Goal: Find specific page/section: Find specific page/section

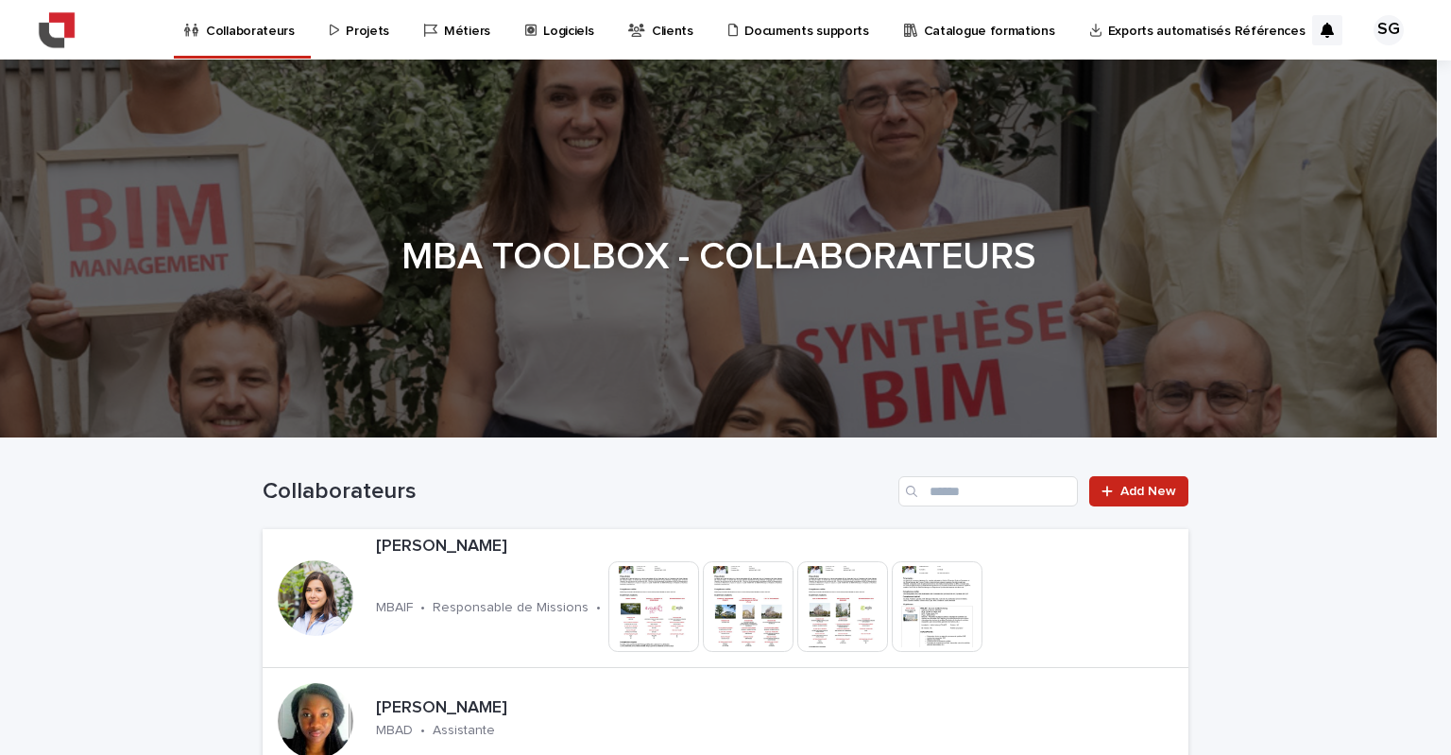
click at [551, 33] on p "Logiciels" at bounding box center [568, 20] width 50 height 40
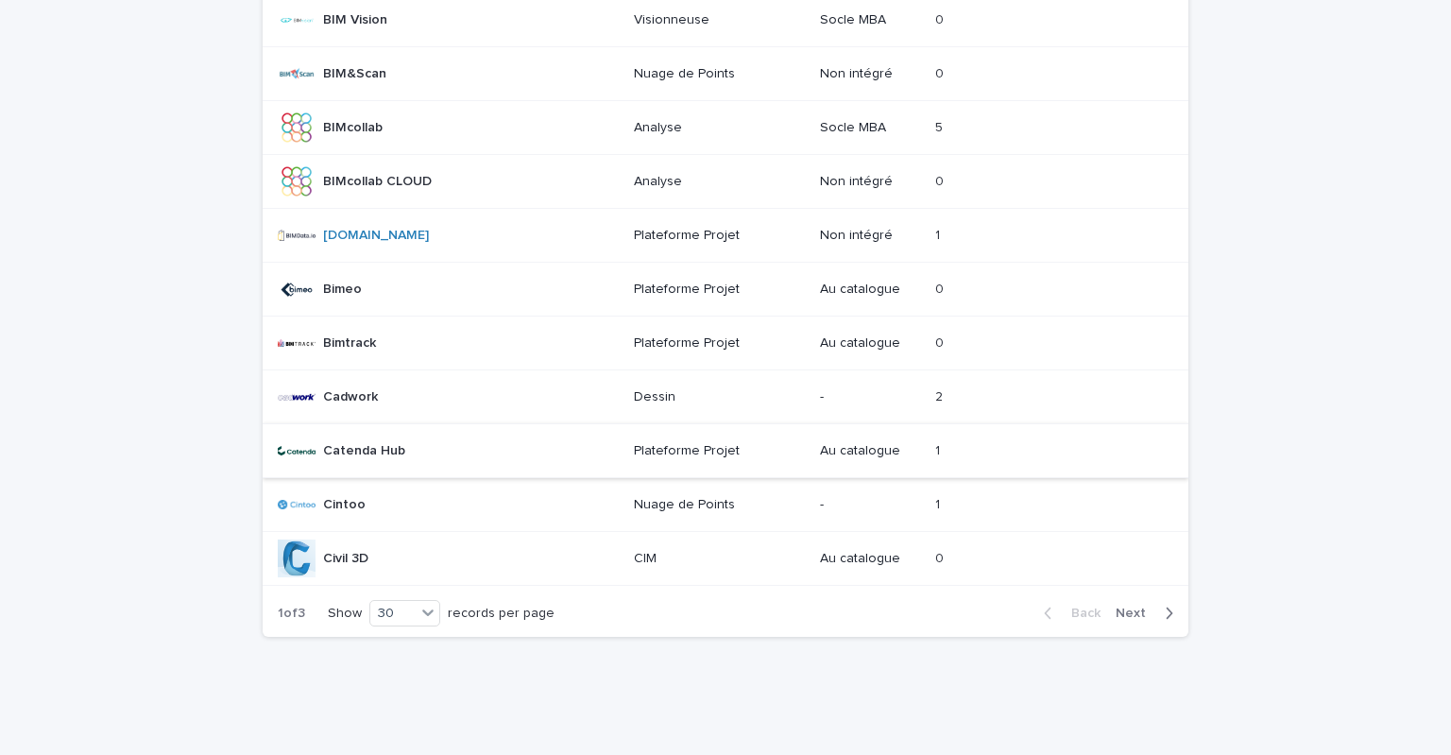
scroll to position [1676, 0]
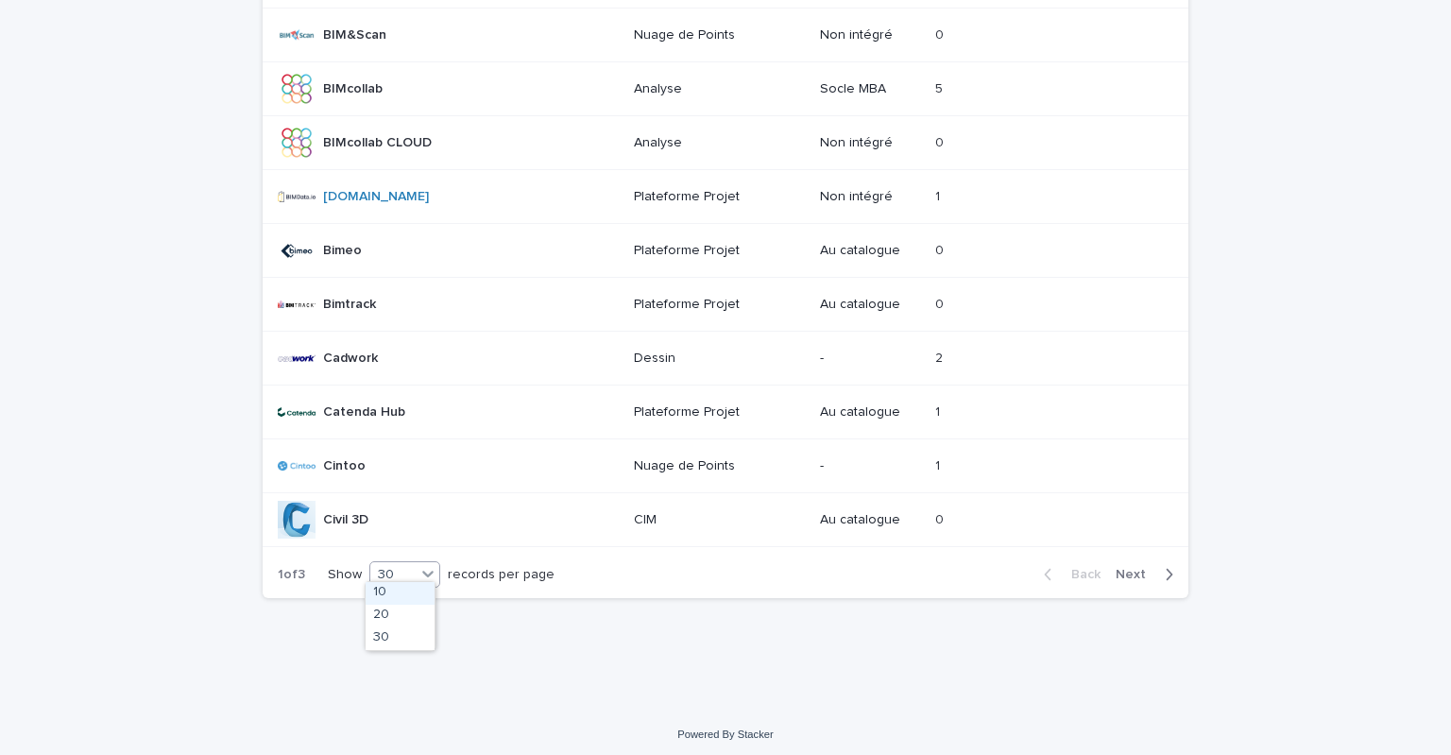
click at [423, 566] on icon at bounding box center [427, 573] width 19 height 19
click at [1132, 573] on span "Next" at bounding box center [1136, 574] width 42 height 13
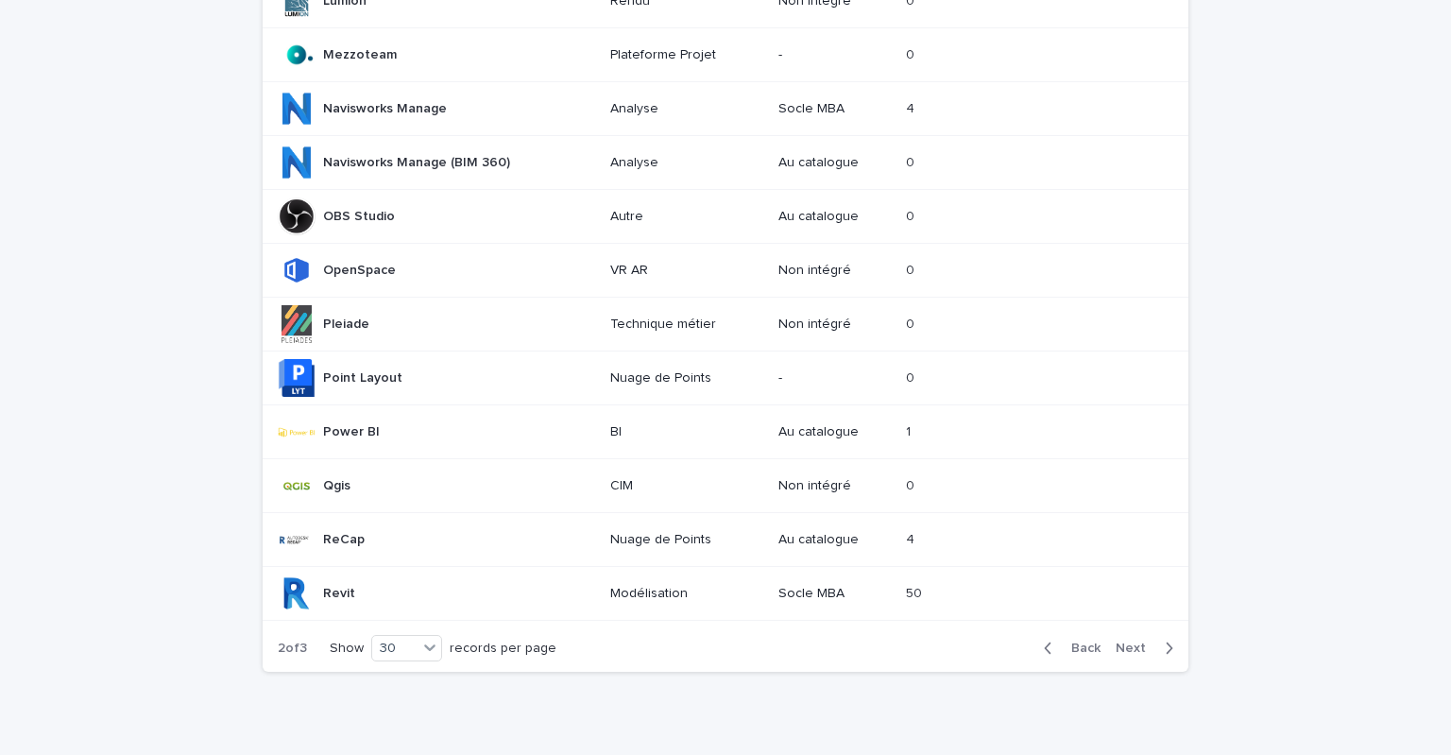
scroll to position [1676, 0]
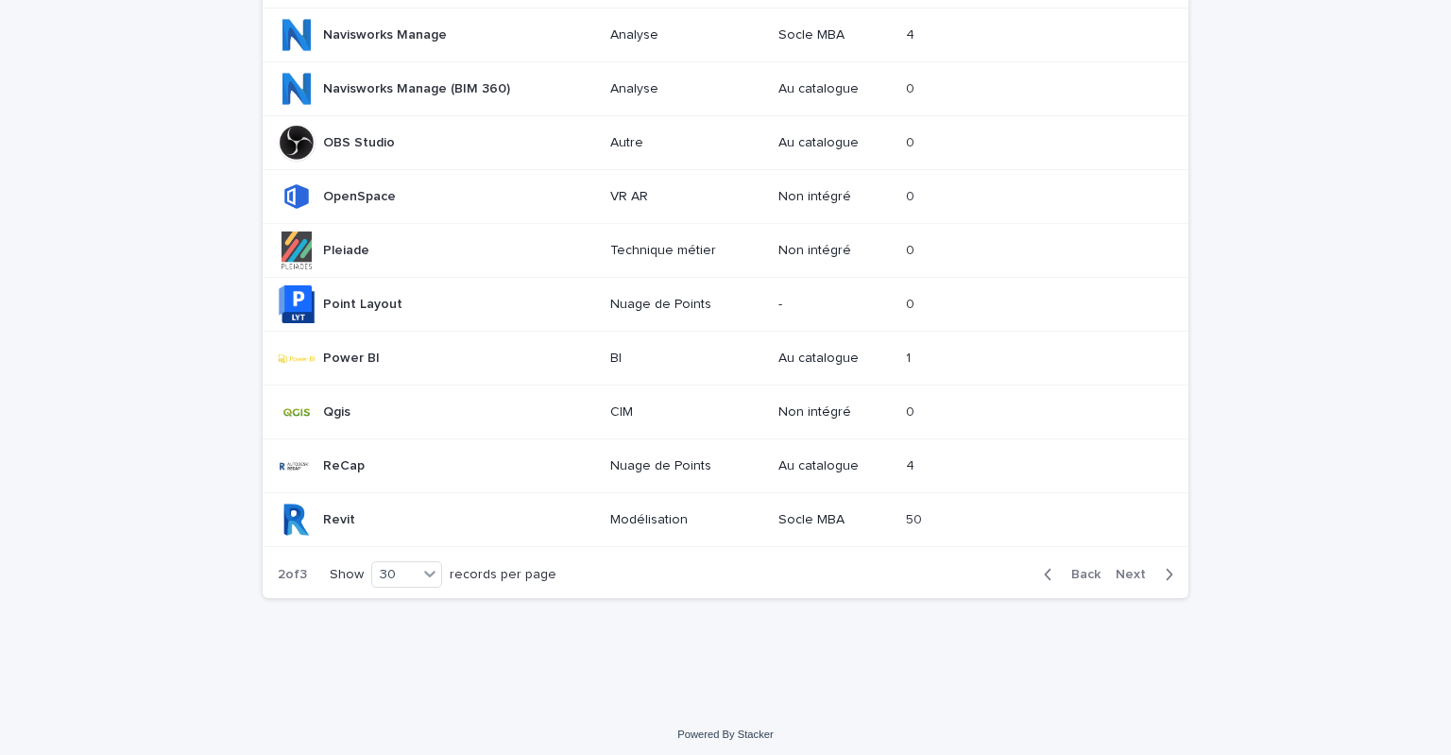
click at [1117, 551] on div "Back Next" at bounding box center [1109, 574] width 160 height 47
click at [1122, 572] on span "Next" at bounding box center [1136, 574] width 42 height 13
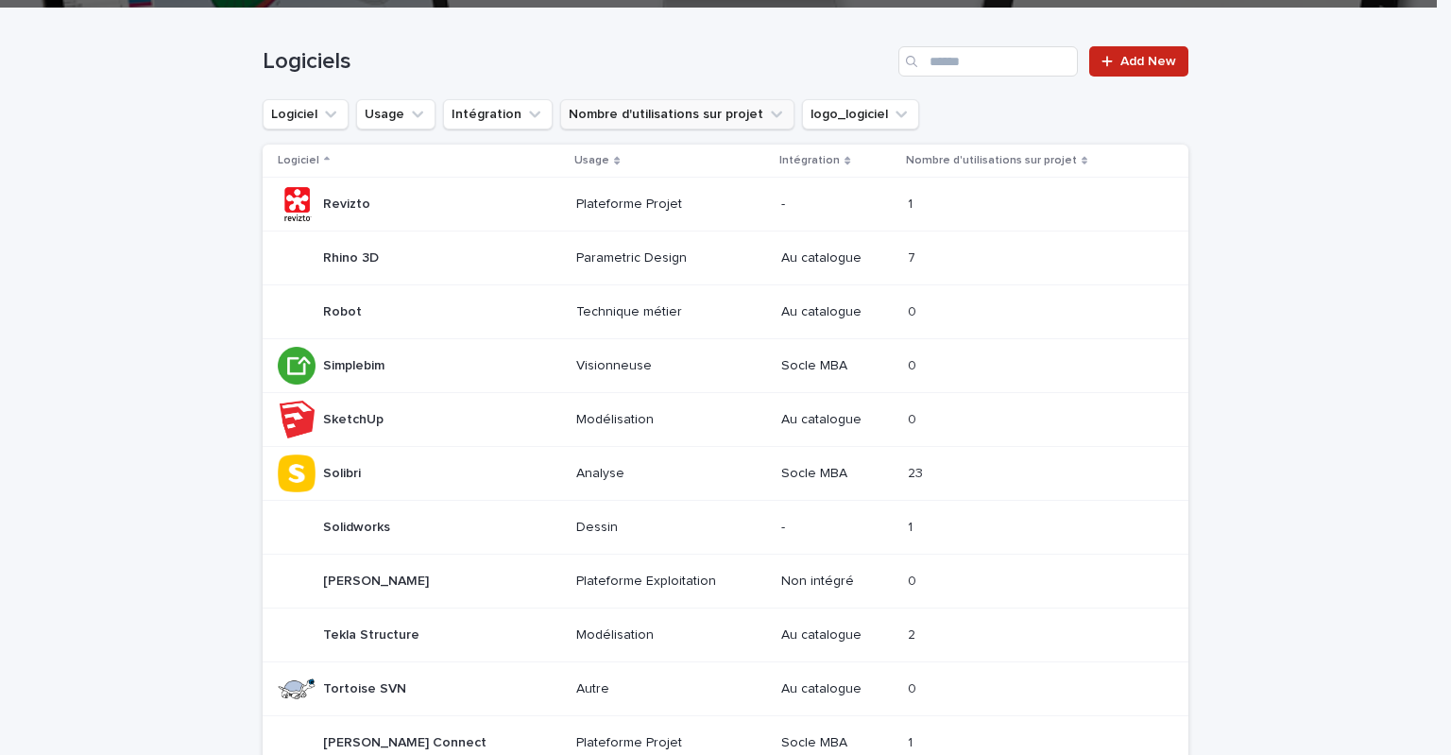
scroll to position [474, 0]
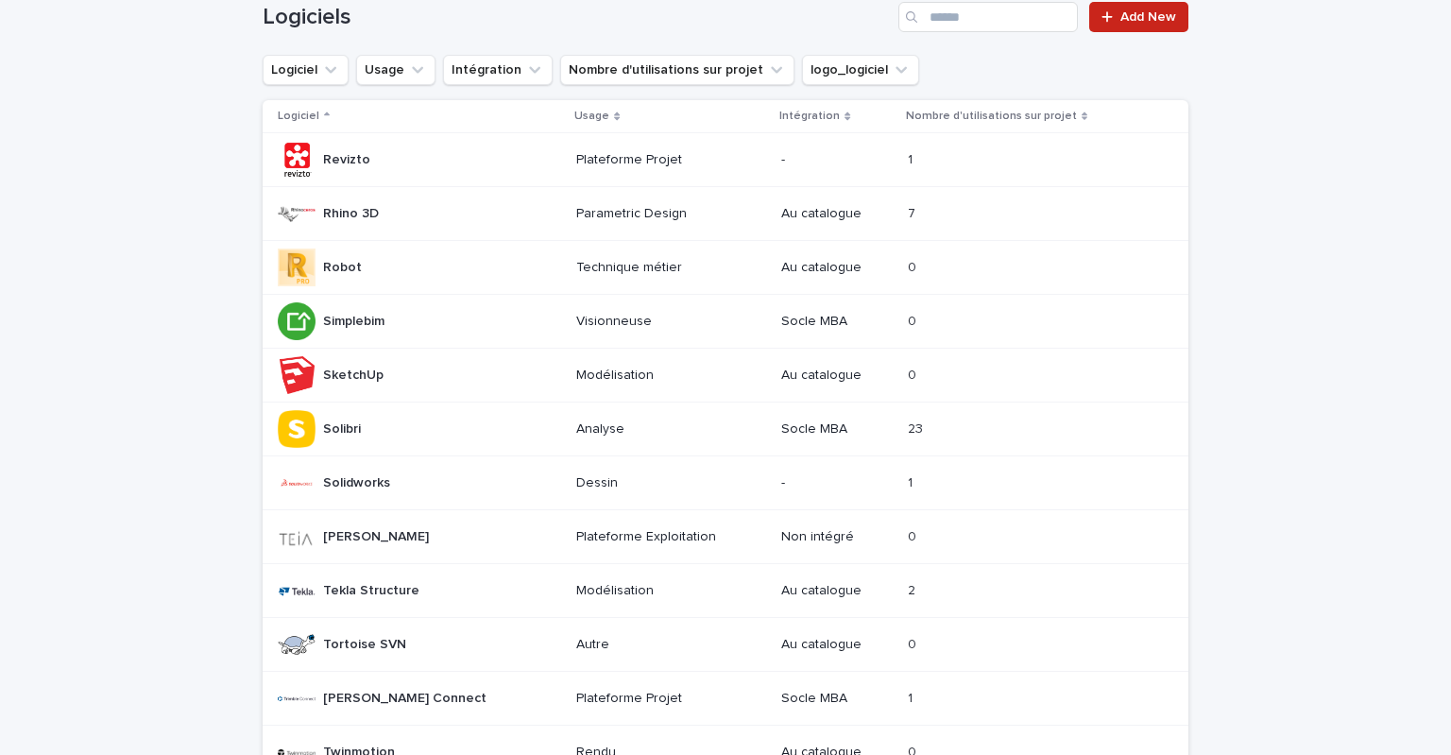
click at [344, 428] on p "Solibri" at bounding box center [344, 427] width 42 height 20
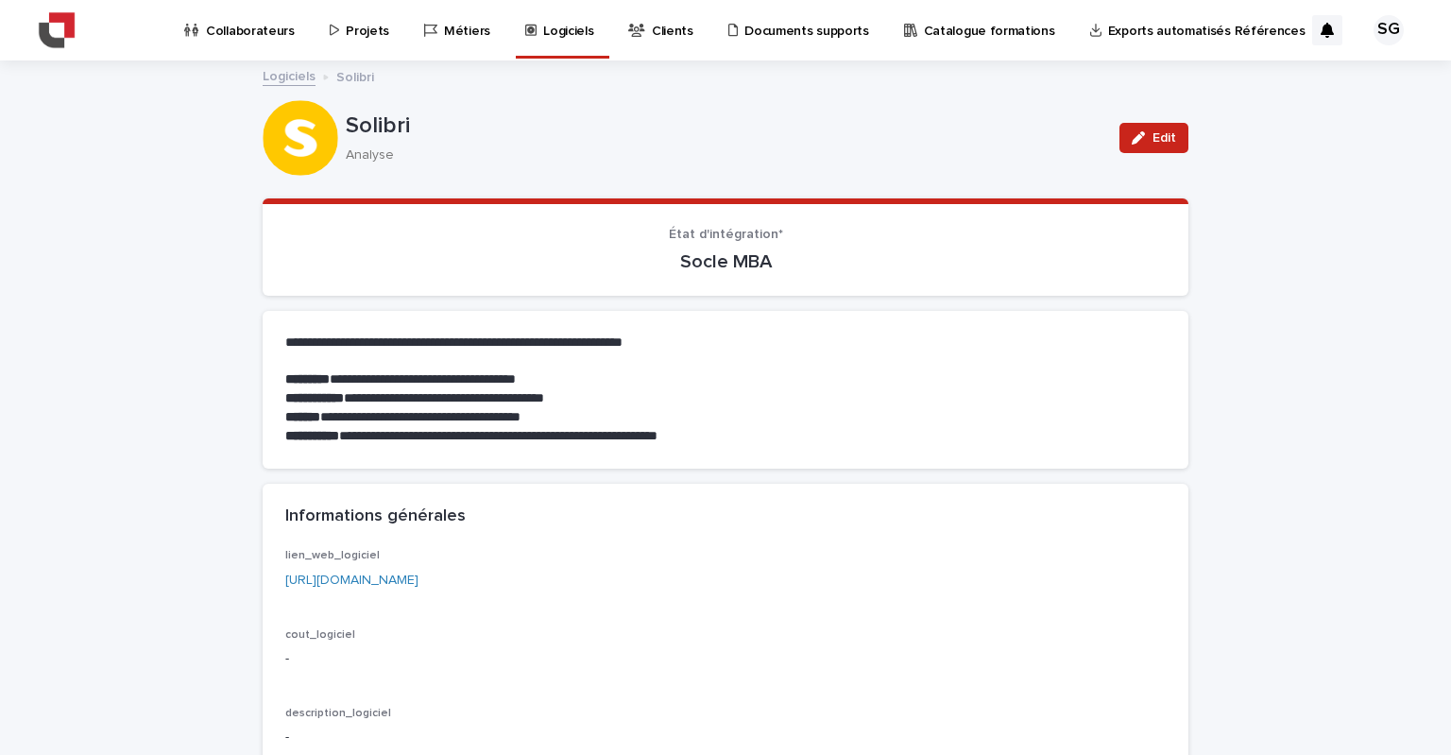
scroll to position [378, 0]
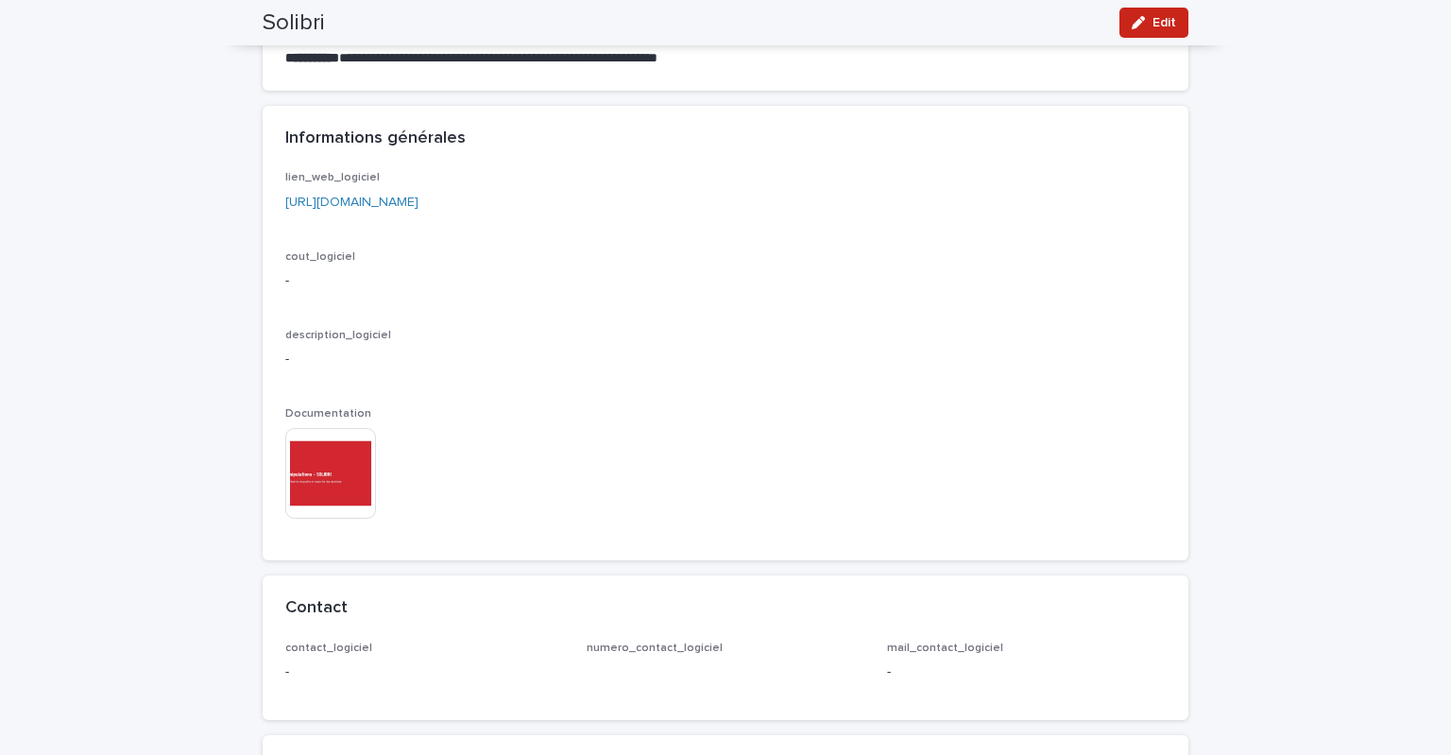
click at [347, 471] on img at bounding box center [330, 473] width 91 height 91
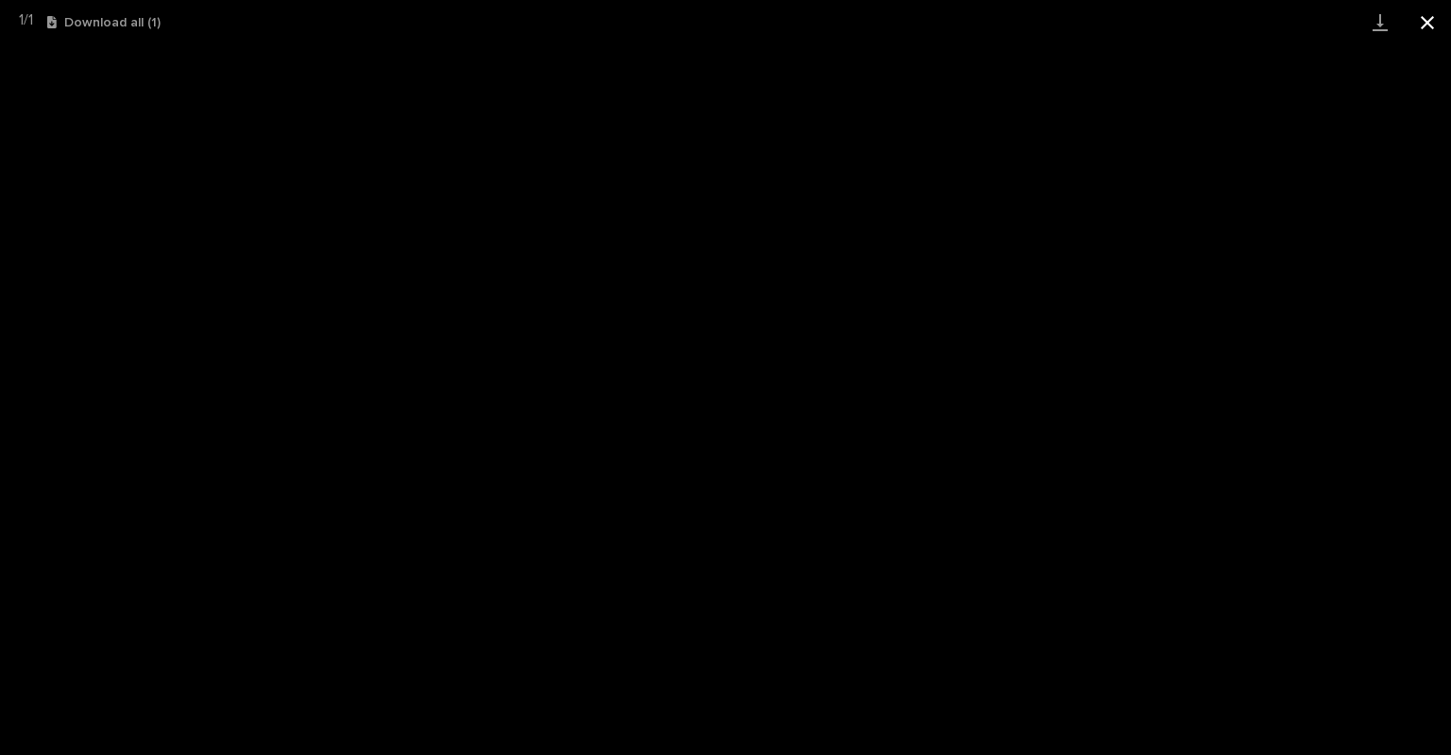
click at [1424, 18] on button "Close gallery" at bounding box center [1427, 22] width 47 height 44
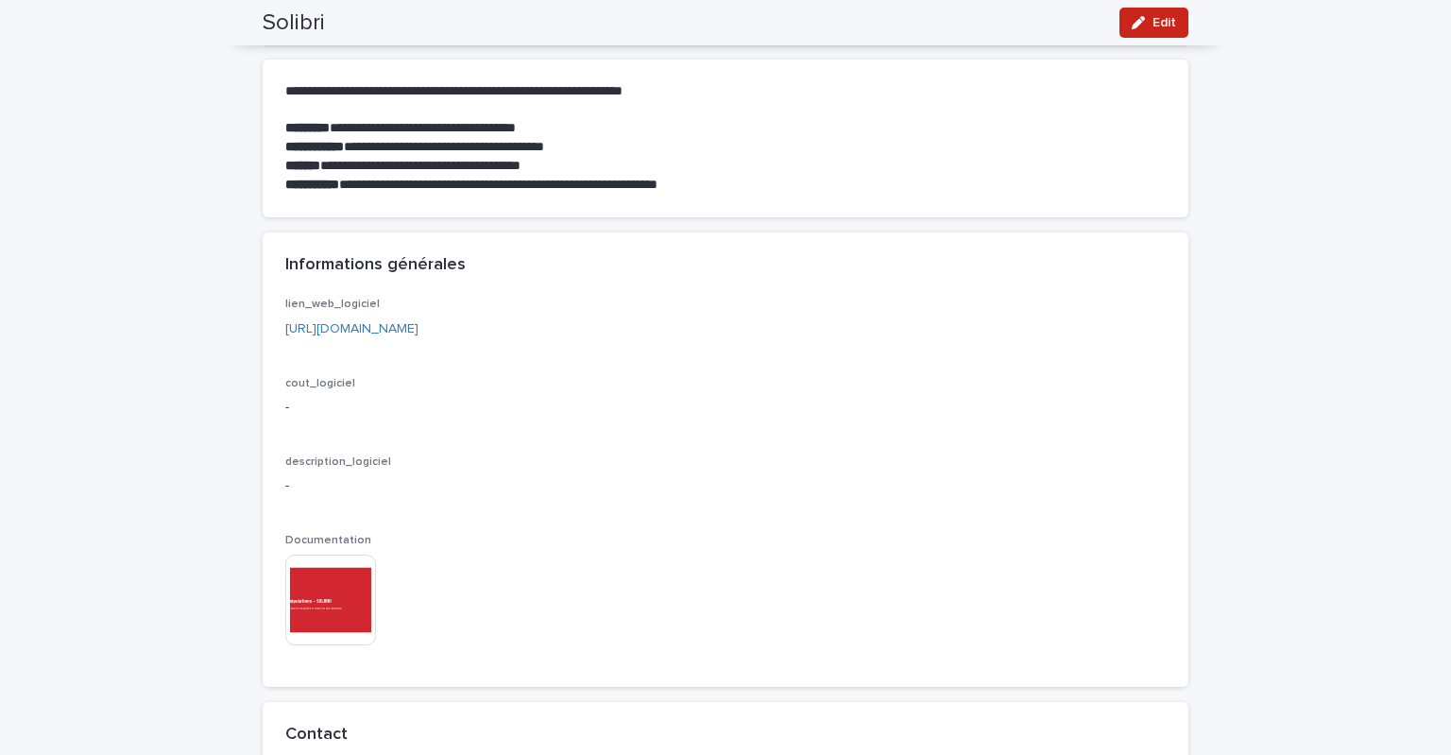
scroll to position [126, 0]
